Goal: Transaction & Acquisition: Book appointment/travel/reservation

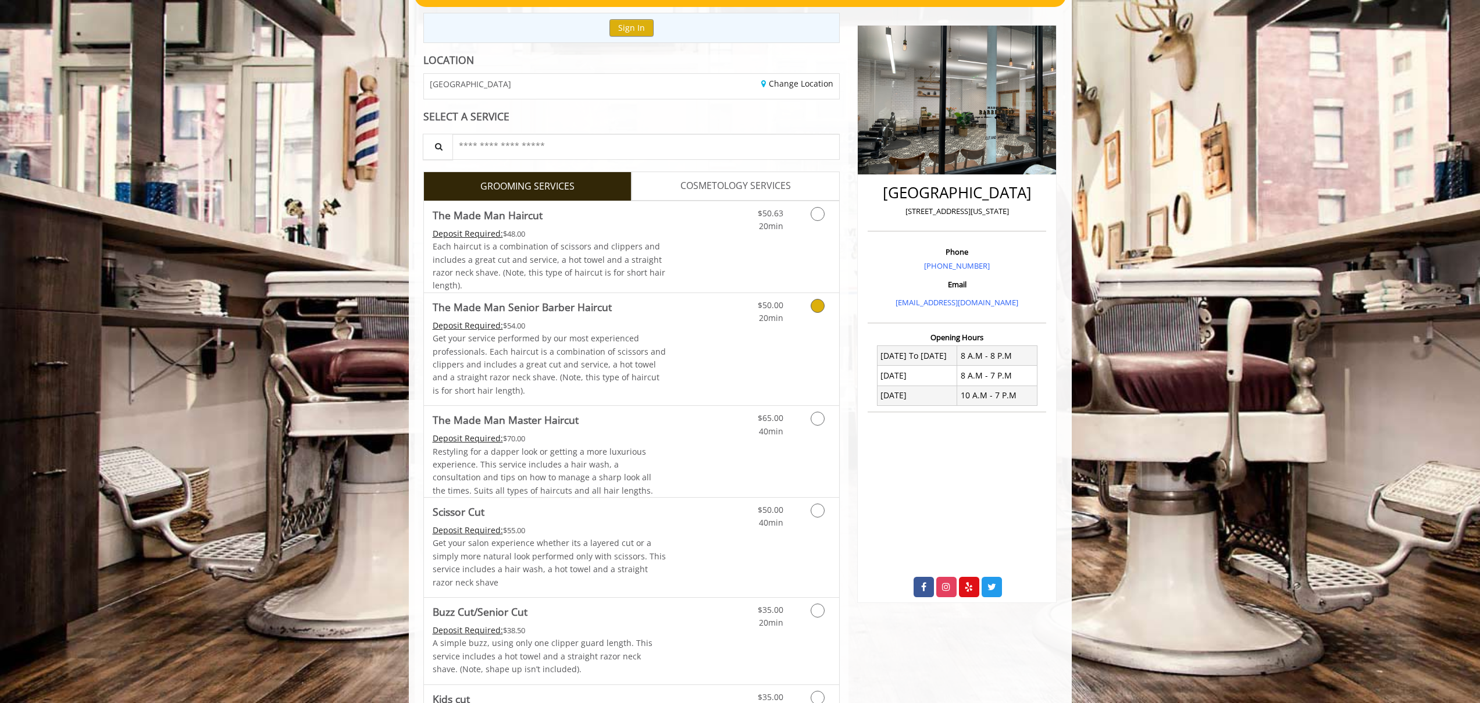
click at [802, 365] on div "$50.00 20min" at bounding box center [787, 349] width 104 height 112
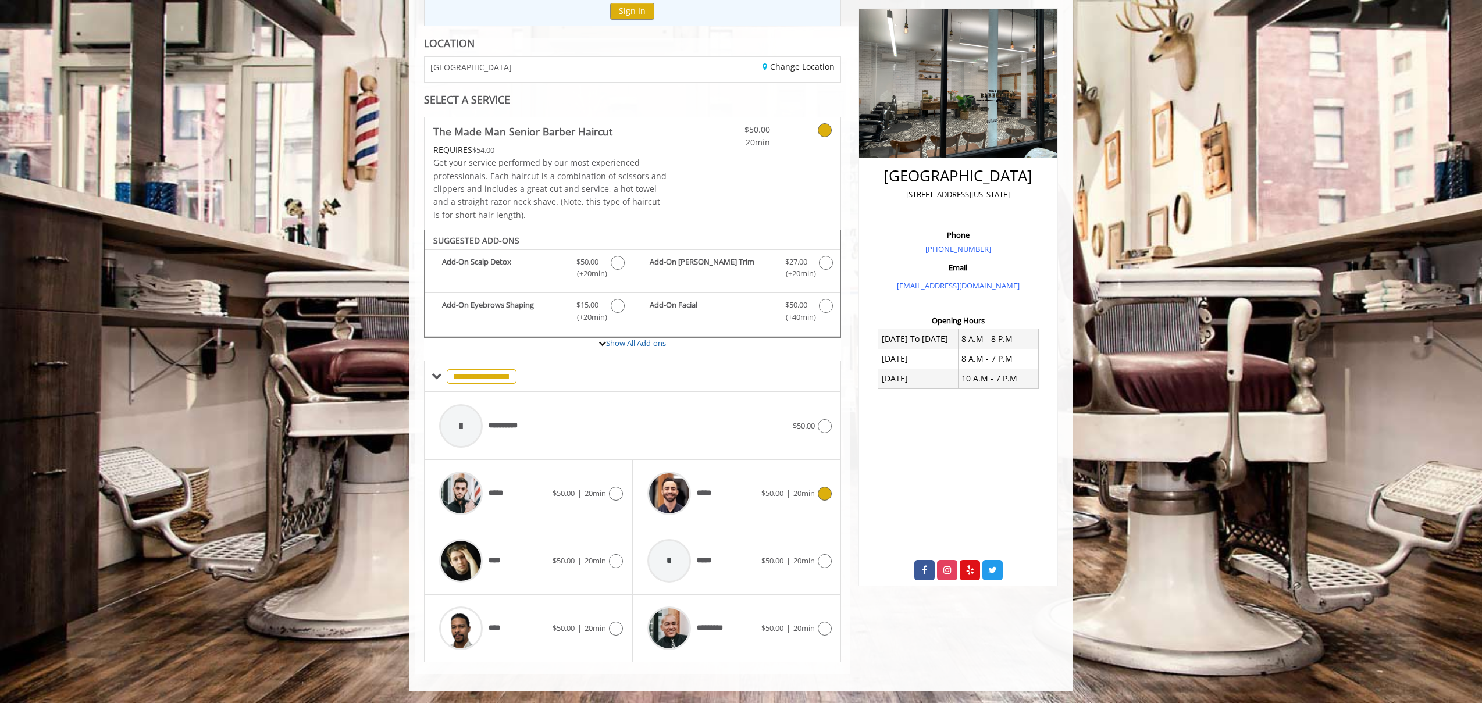
click at [796, 490] on span "20min" at bounding box center [804, 493] width 22 height 10
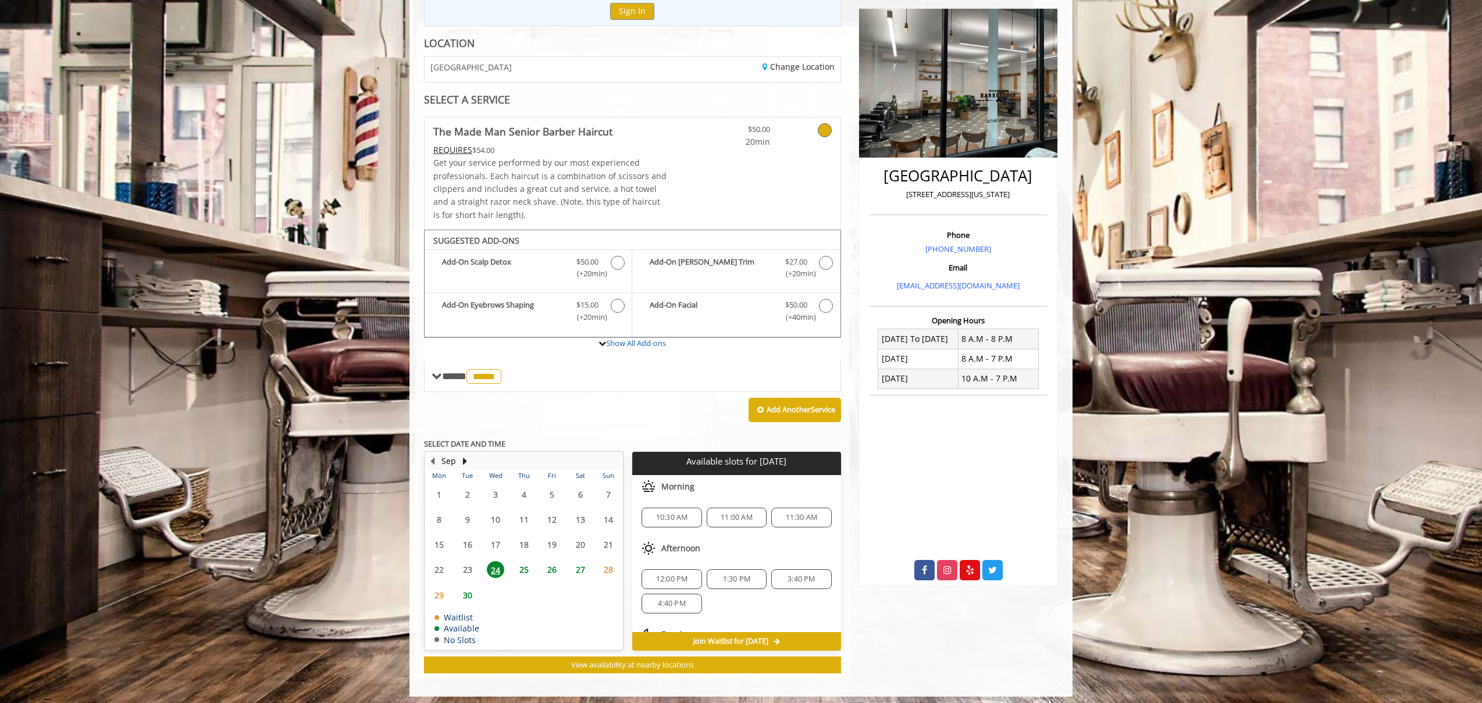
scroll to position [155, 0]
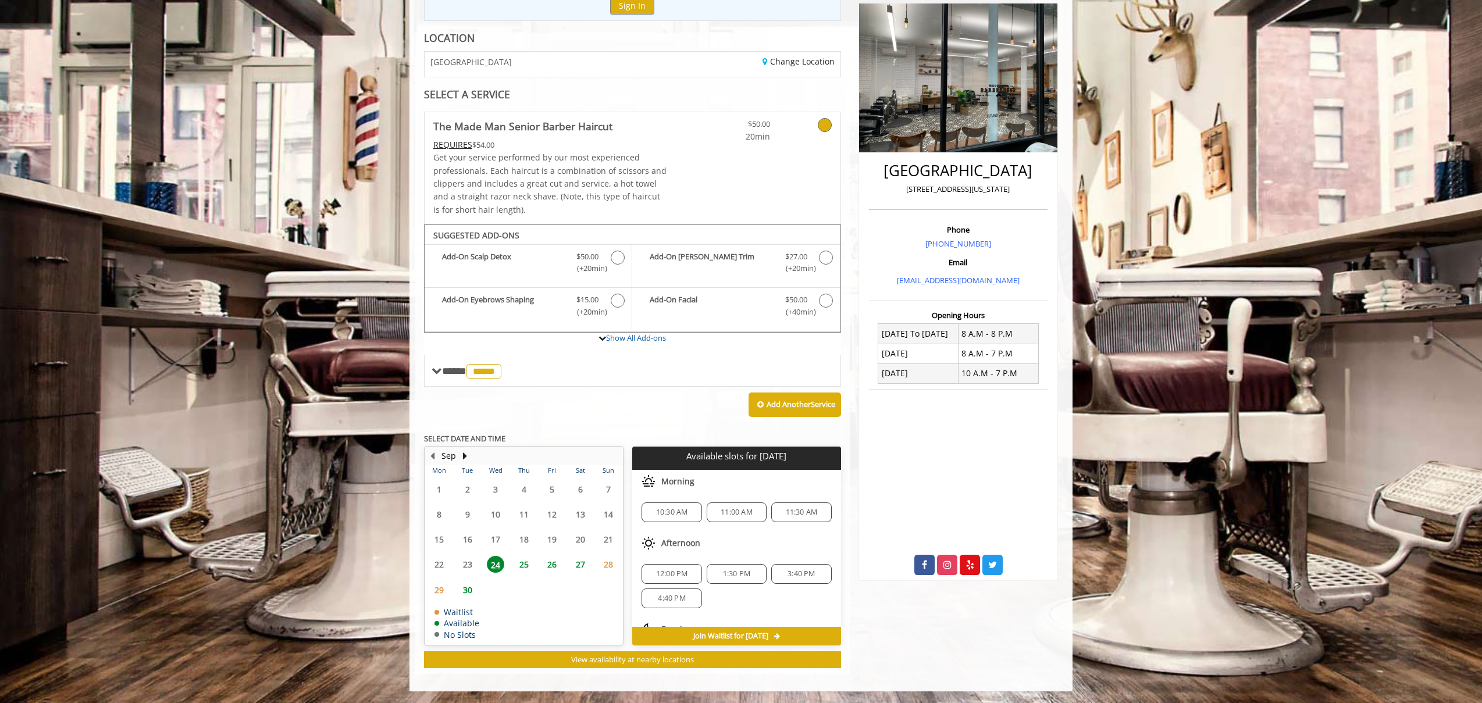
click at [630, 426] on div "**********" at bounding box center [632, 390] width 417 height 556
click at [677, 512] on span "10:30 AM" at bounding box center [672, 512] width 32 height 9
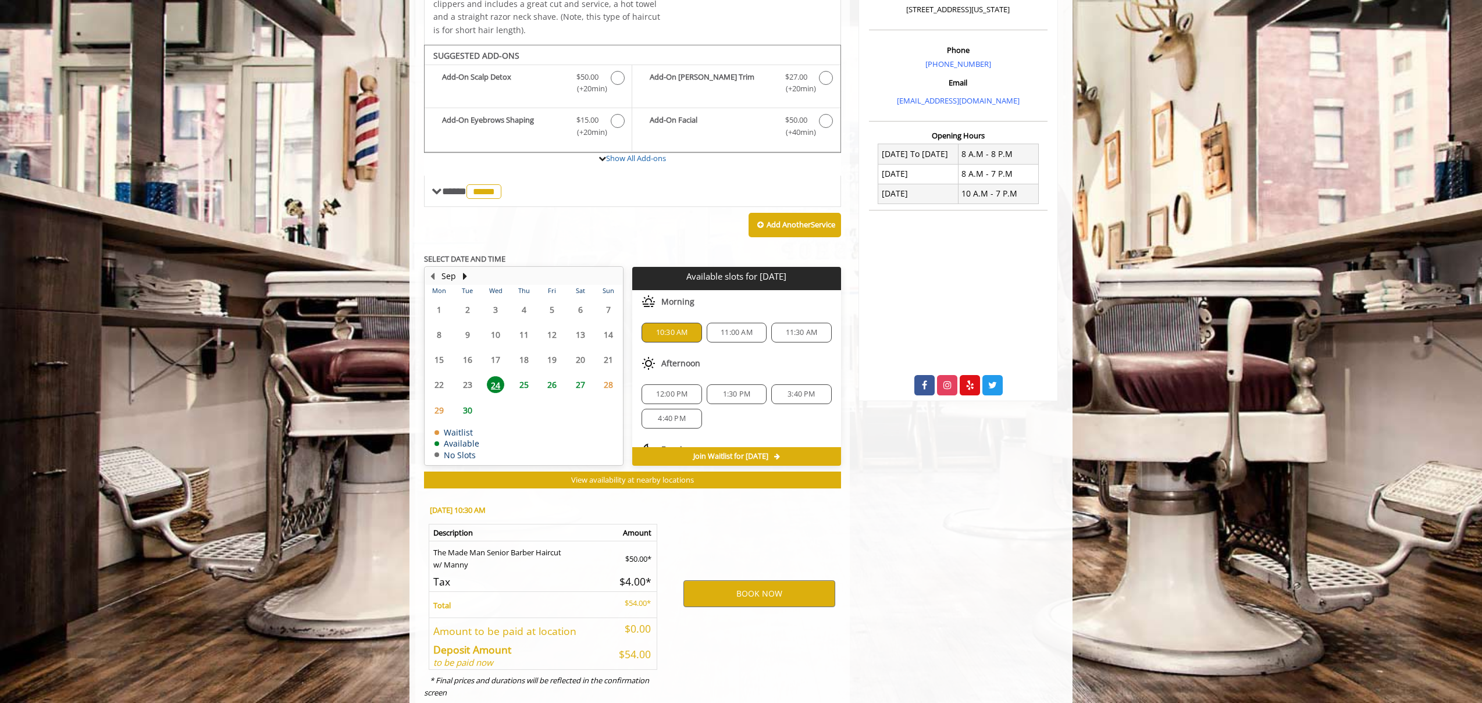
scroll to position [365, 0]
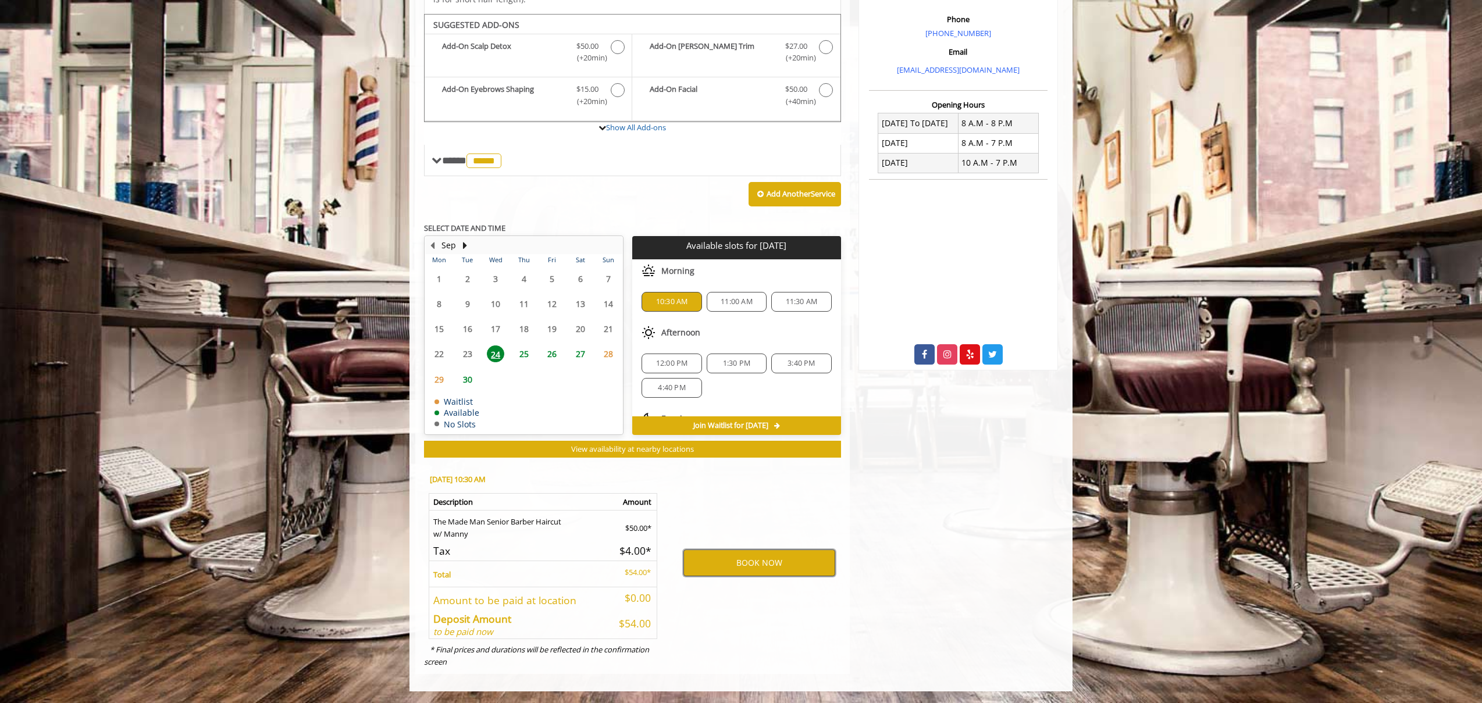
click at [734, 554] on button "BOOK NOW" at bounding box center [759, 563] width 152 height 27
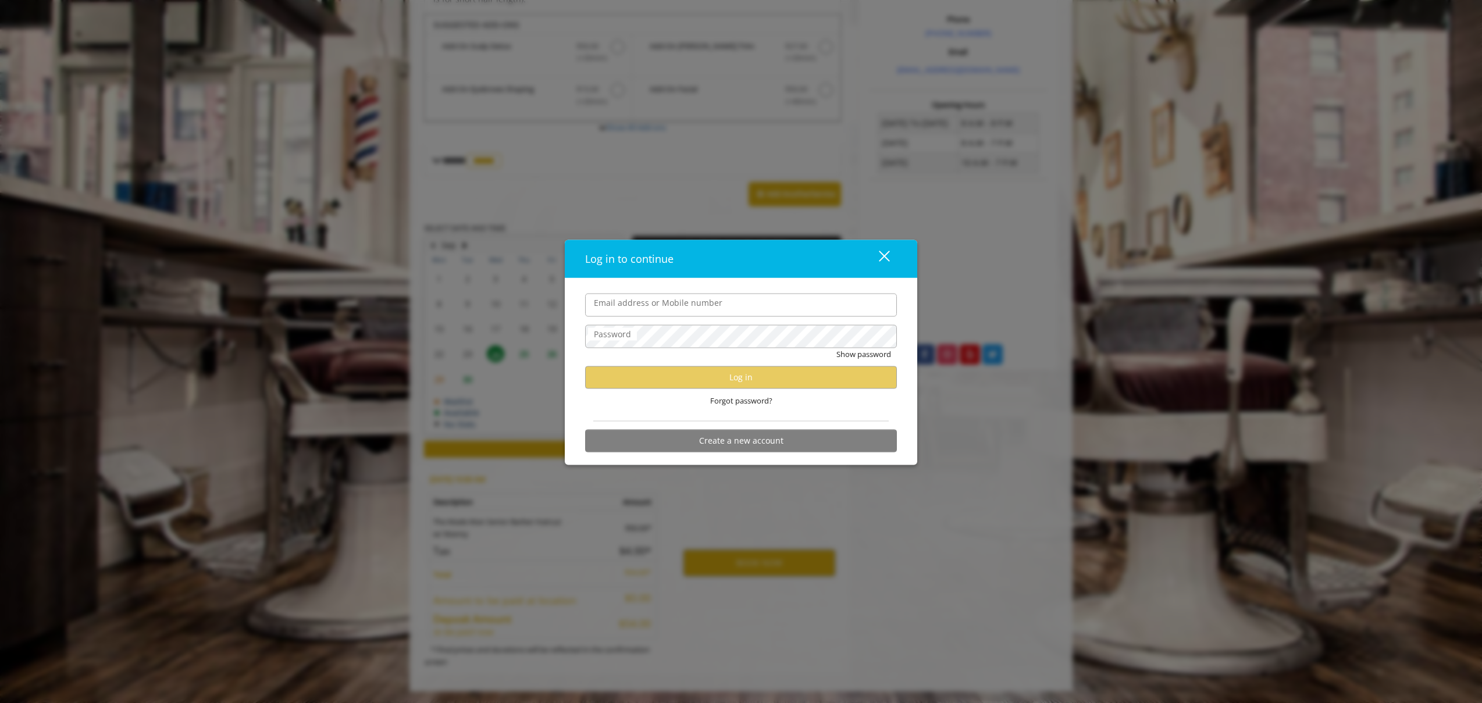
click at [666, 304] on input "Email address or Mobile number" at bounding box center [741, 304] width 312 height 23
type input "**********"
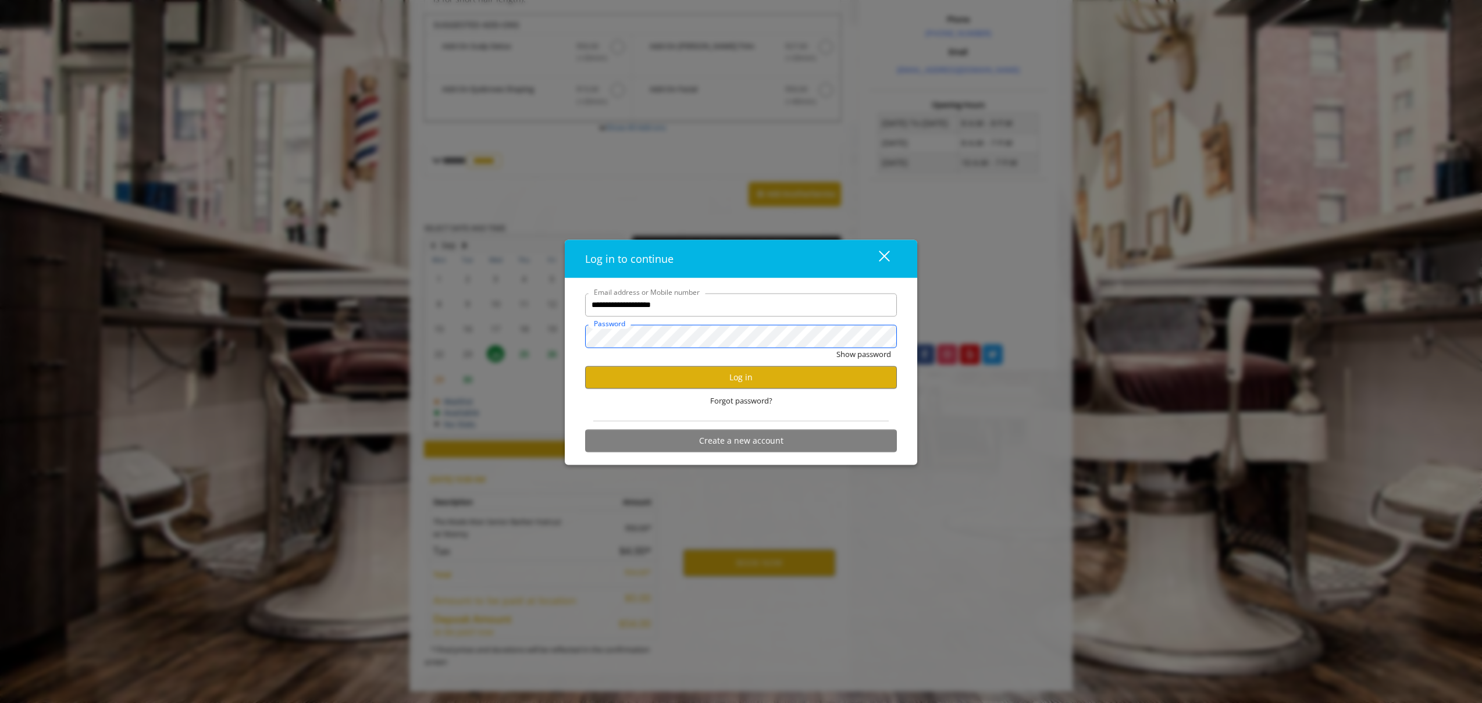
click at [836, 348] on button "Show password" at bounding box center [863, 354] width 55 height 12
click at [764, 384] on button "Log in" at bounding box center [741, 377] width 312 height 23
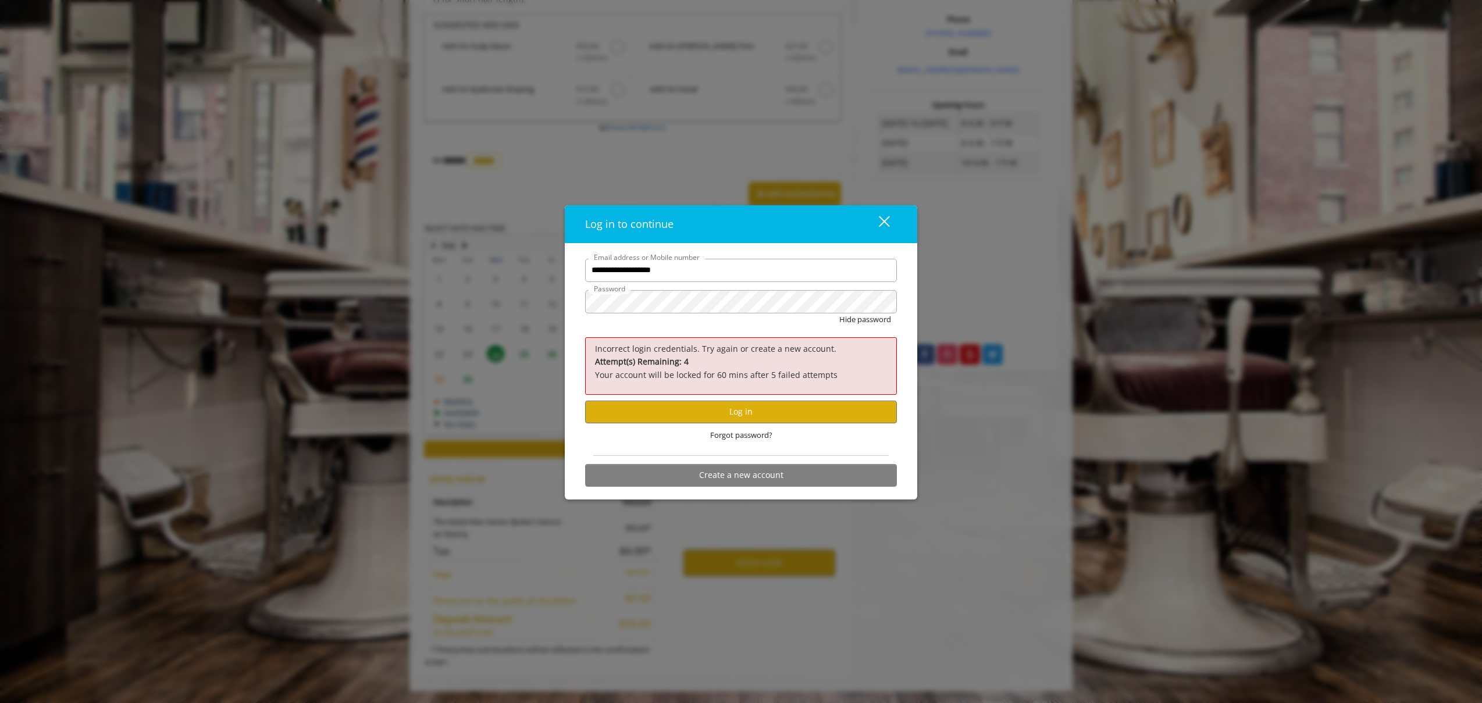
click at [890, 224] on button "close" at bounding box center [877, 224] width 40 height 24
